Goal: Task Accomplishment & Management: Use online tool/utility

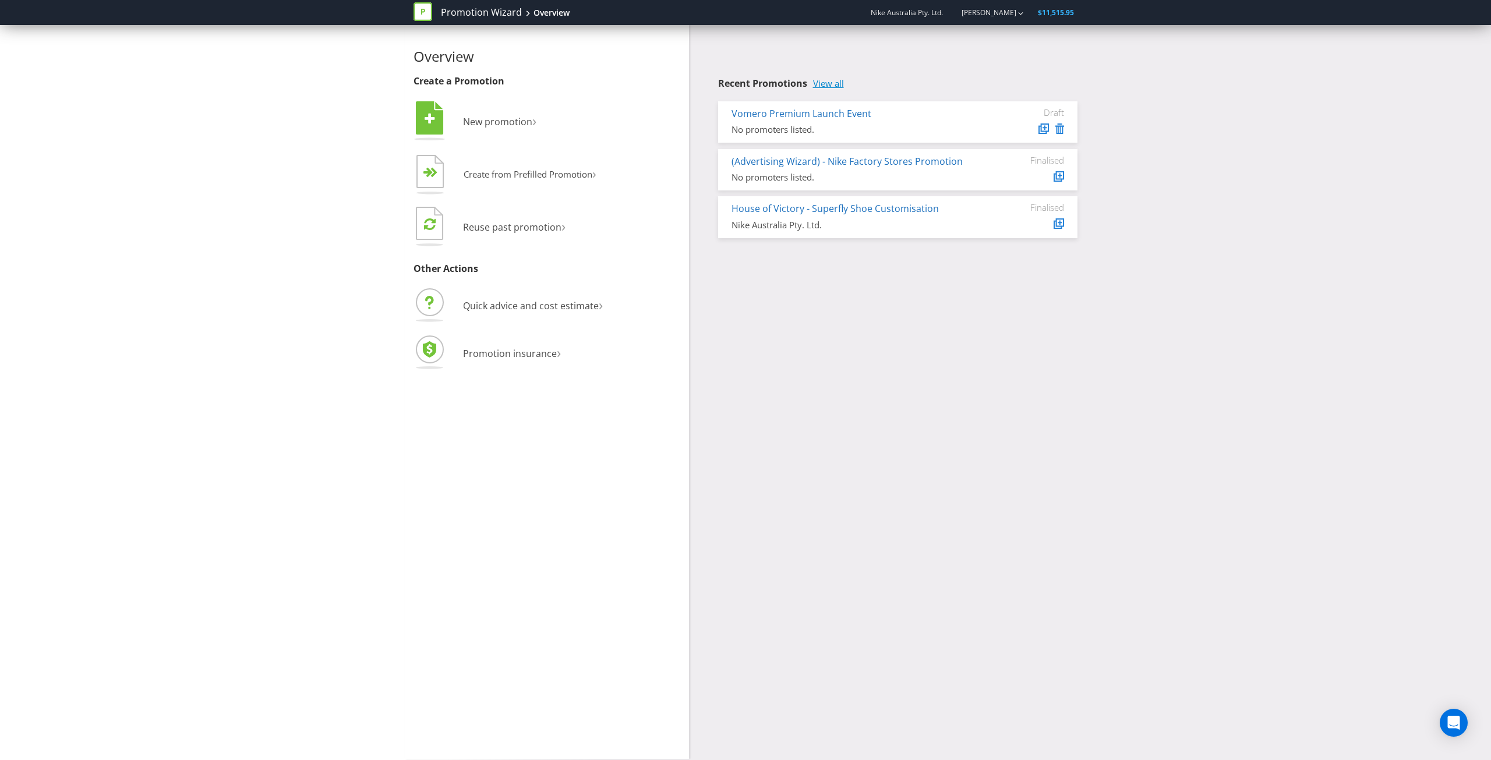
click at [819, 83] on link "View all" at bounding box center [828, 84] width 31 height 10
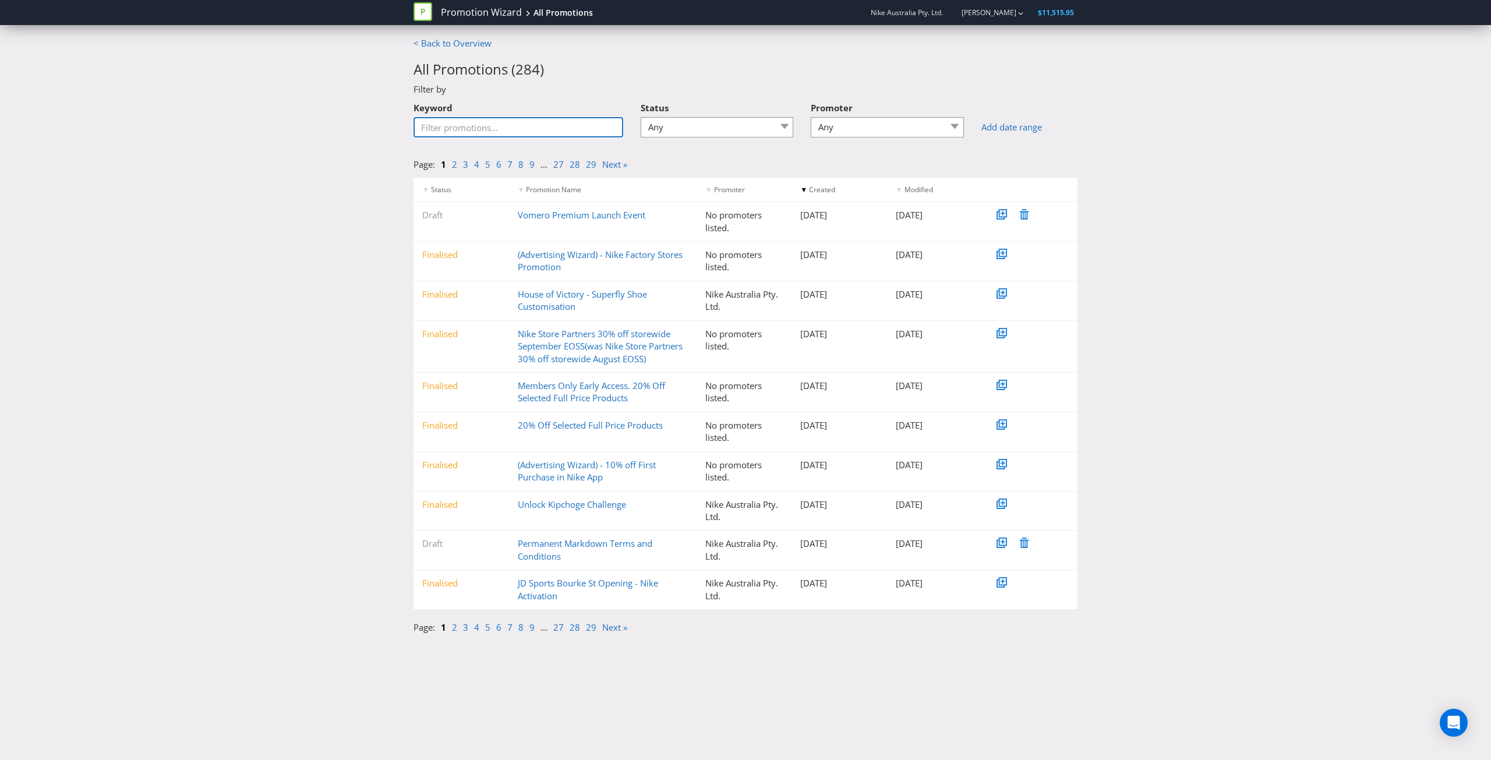
click at [543, 126] on input "Keyword" at bounding box center [518, 127] width 210 height 20
click at [573, 499] on link "Unlock Kipchoge Challenge" at bounding box center [572, 504] width 108 height 12
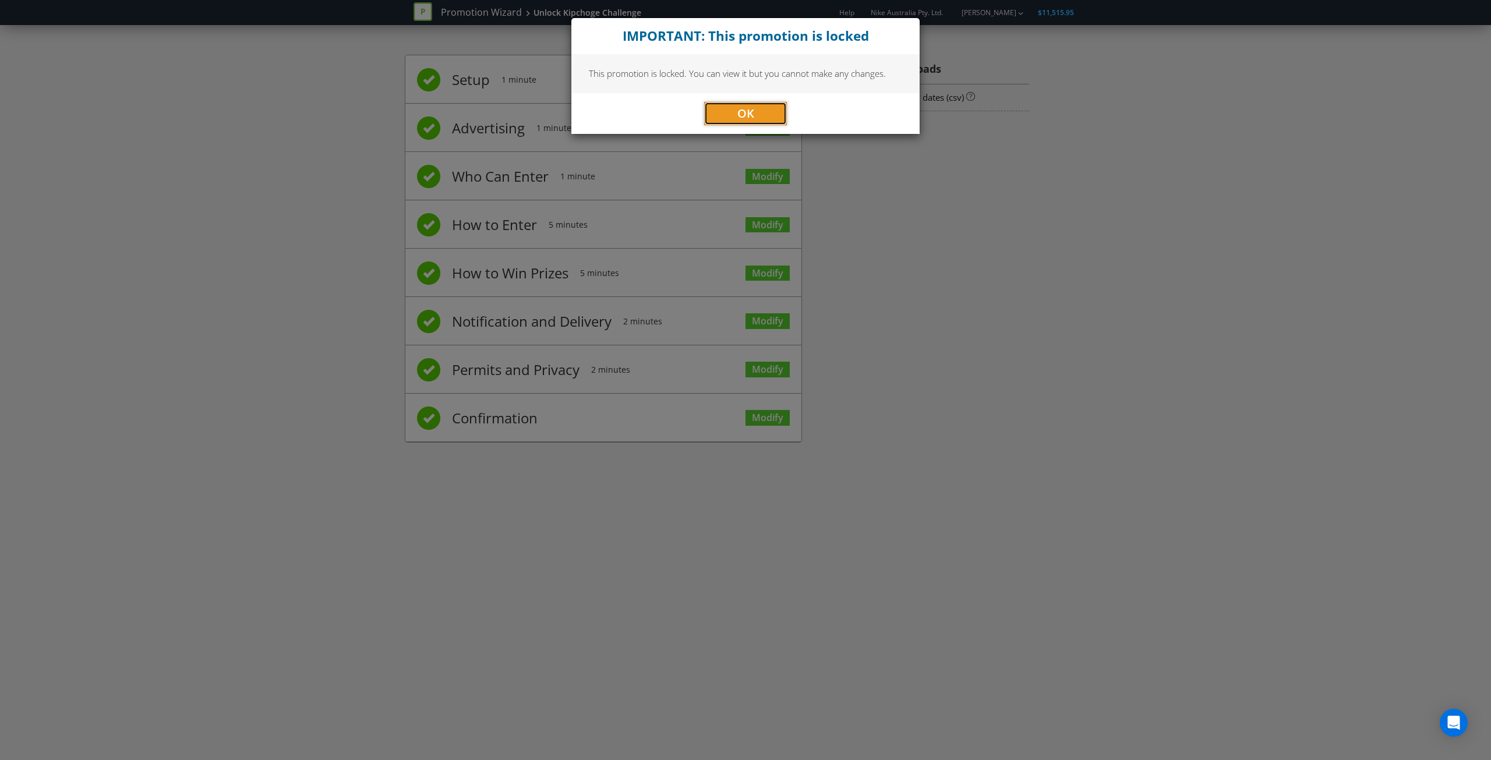
click at [765, 123] on button "OK" at bounding box center [745, 113] width 83 height 23
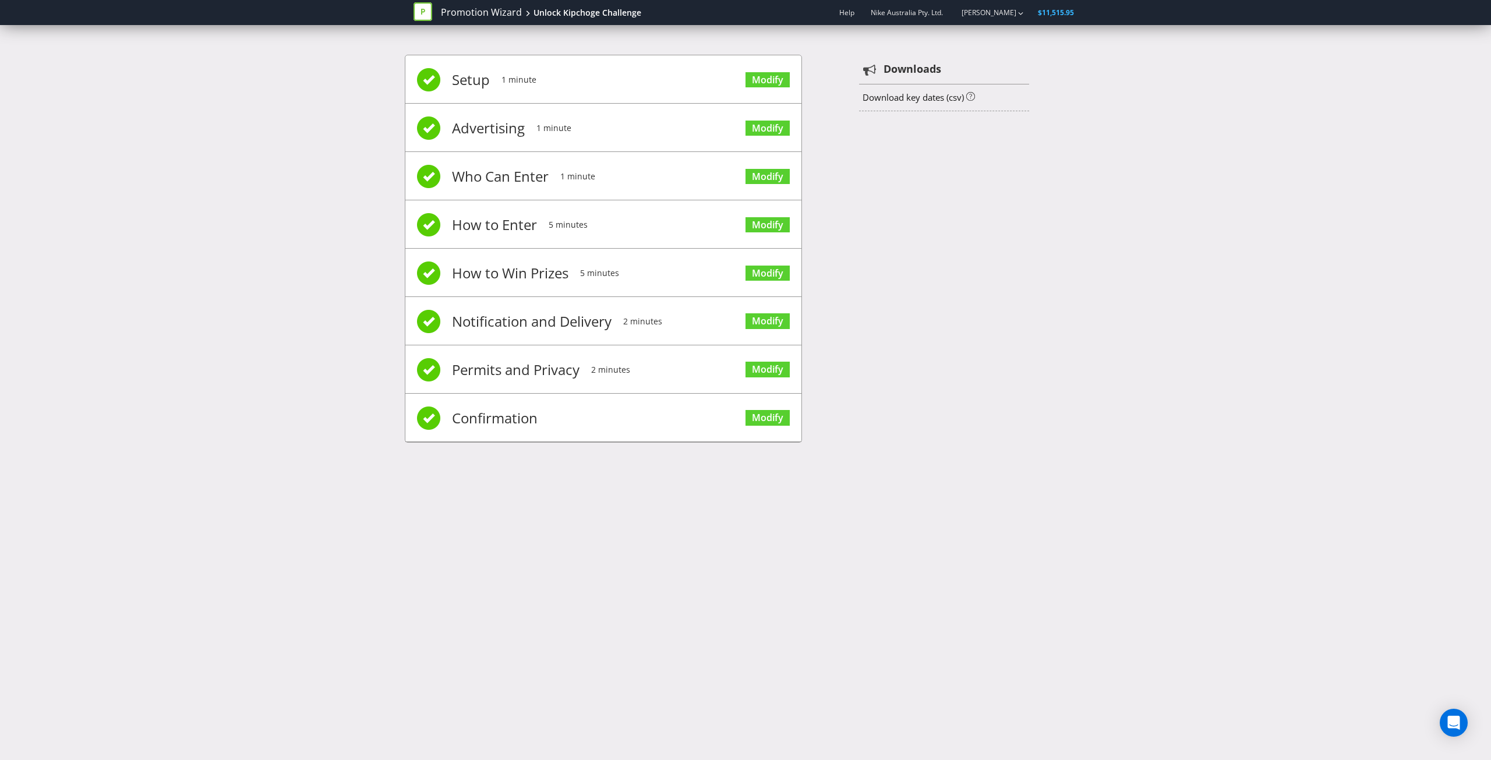
click at [766, 397] on span "Modify" at bounding box center [767, 417] width 44 height 47
click at [766, 410] on link "Modify" at bounding box center [767, 418] width 44 height 16
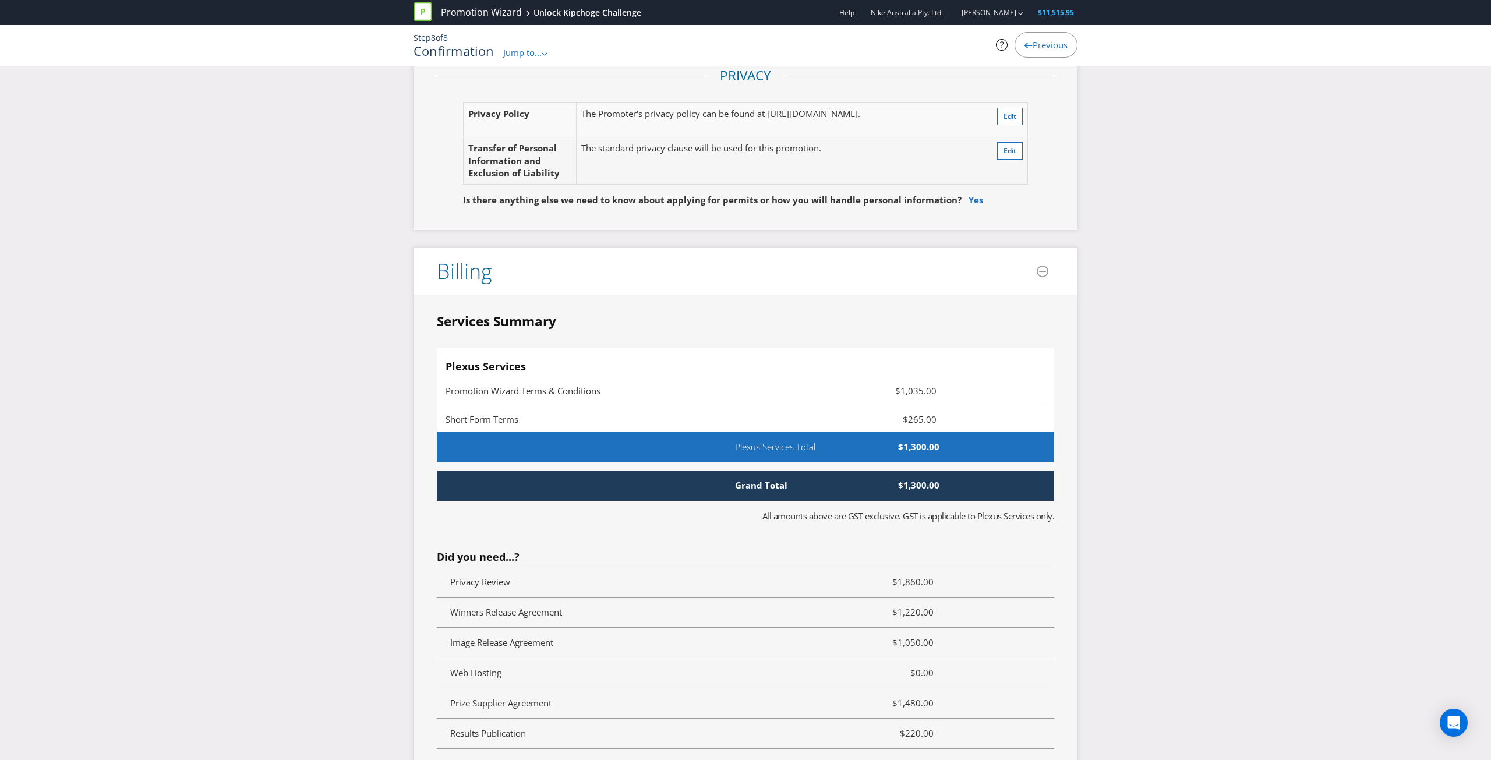
scroll to position [2612, 0]
